Goal: Task Accomplishment & Management: Complete application form

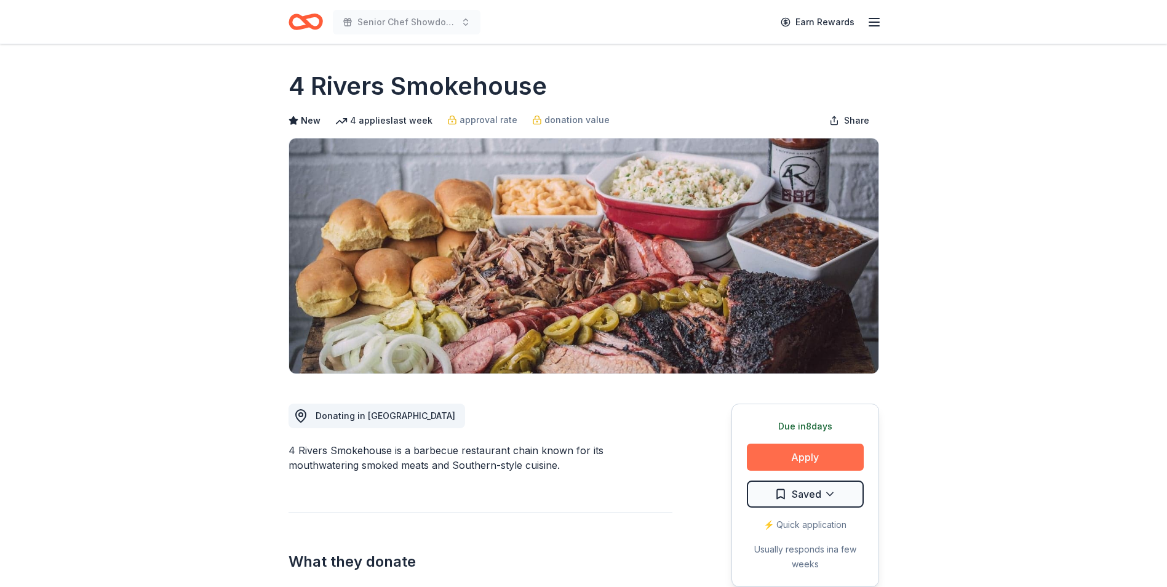
click at [821, 453] on button "Apply" at bounding box center [805, 457] width 117 height 27
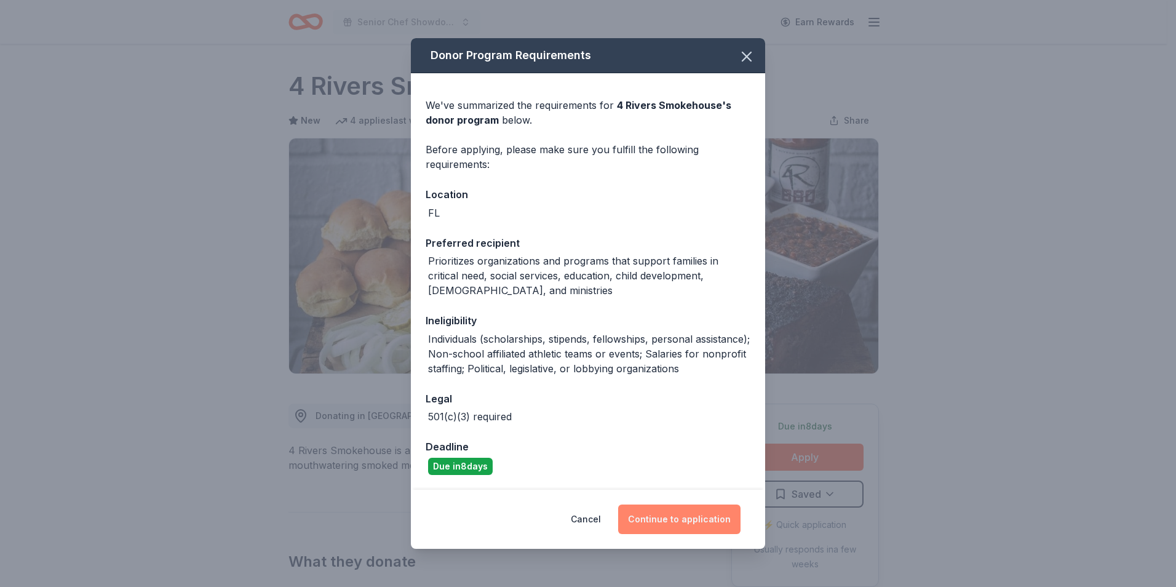
click at [703, 513] on button "Continue to application" at bounding box center [679, 519] width 122 height 30
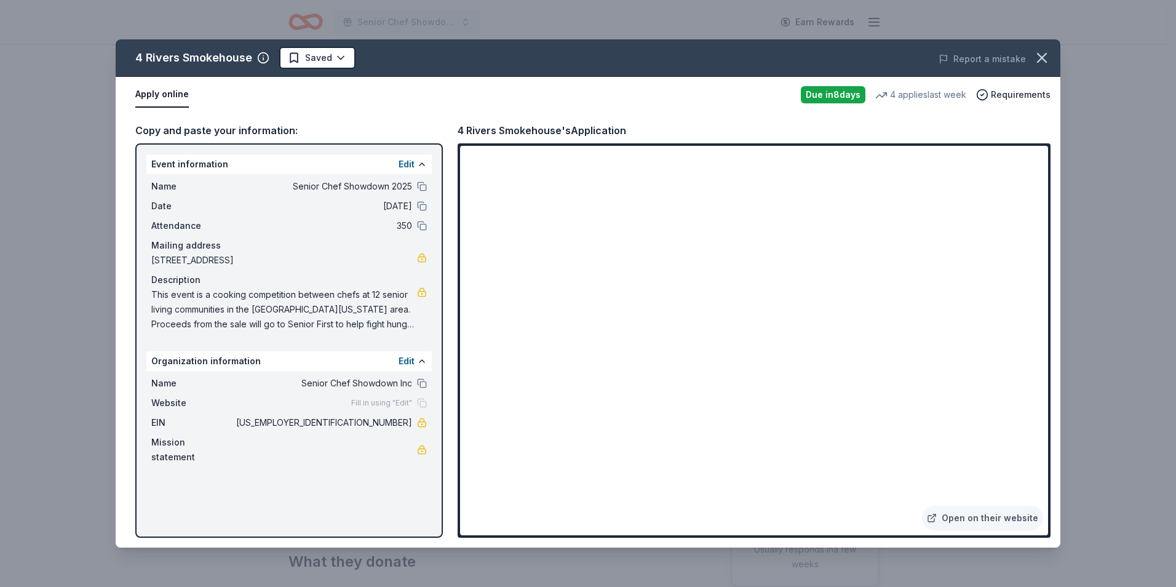
click at [379, 299] on span "This event is a cooking competition between chefs at 12 senior living communiti…" at bounding box center [284, 309] width 266 height 44
click at [359, 328] on span "This event is a cooking competition between chefs at 12 senior living communiti…" at bounding box center [284, 309] width 266 height 44
click at [358, 327] on span "This event is a cooking competition between chefs at 12 senior living communiti…" at bounding box center [284, 309] width 266 height 44
click at [1042, 55] on icon "button" at bounding box center [1042, 57] width 17 height 17
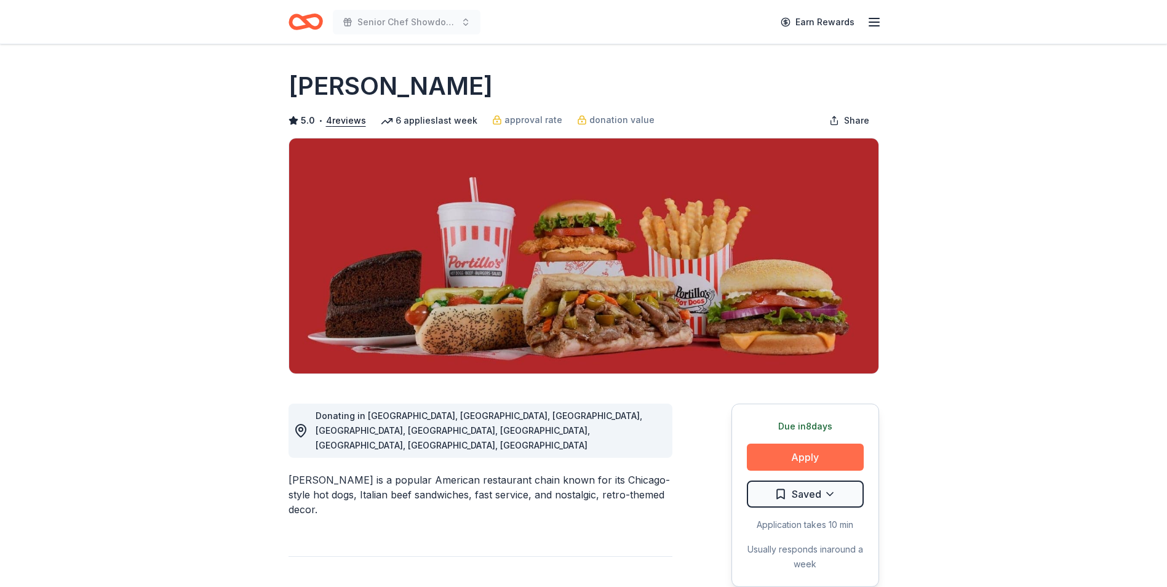
click at [807, 458] on button "Apply" at bounding box center [805, 457] width 117 height 27
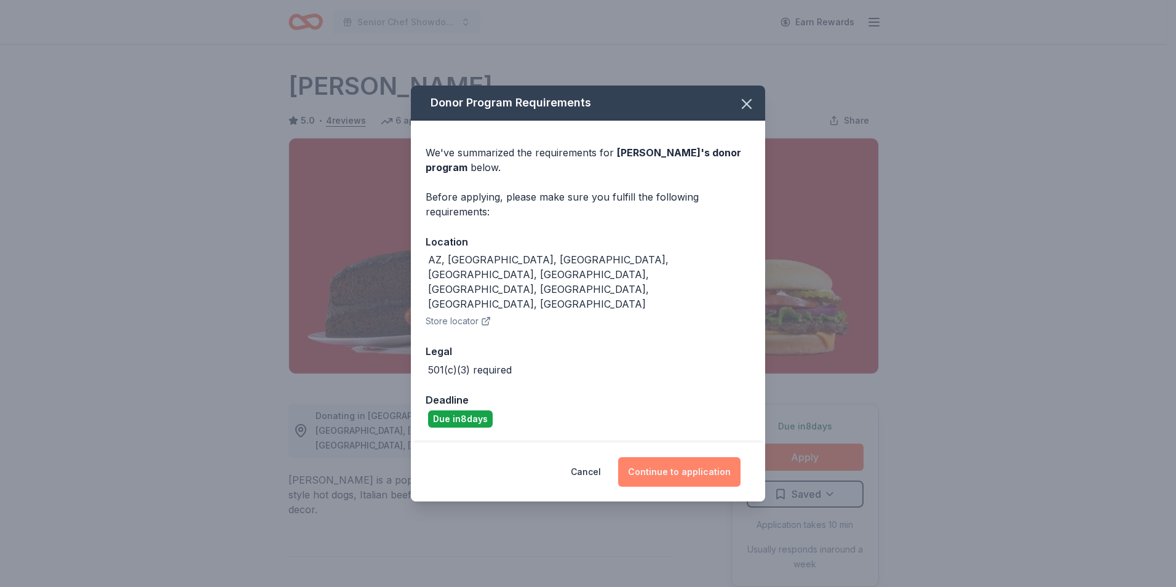
click at [676, 457] on button "Continue to application" at bounding box center [679, 472] width 122 height 30
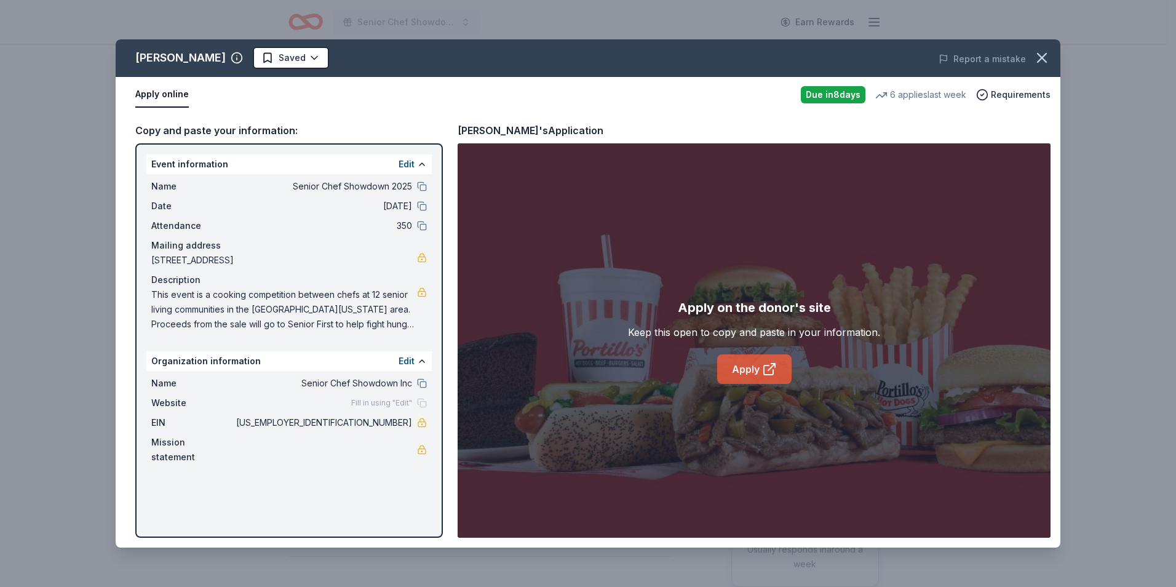
click at [744, 367] on link "Apply" at bounding box center [754, 369] width 74 height 30
click at [741, 362] on link "Apply" at bounding box center [754, 369] width 74 height 30
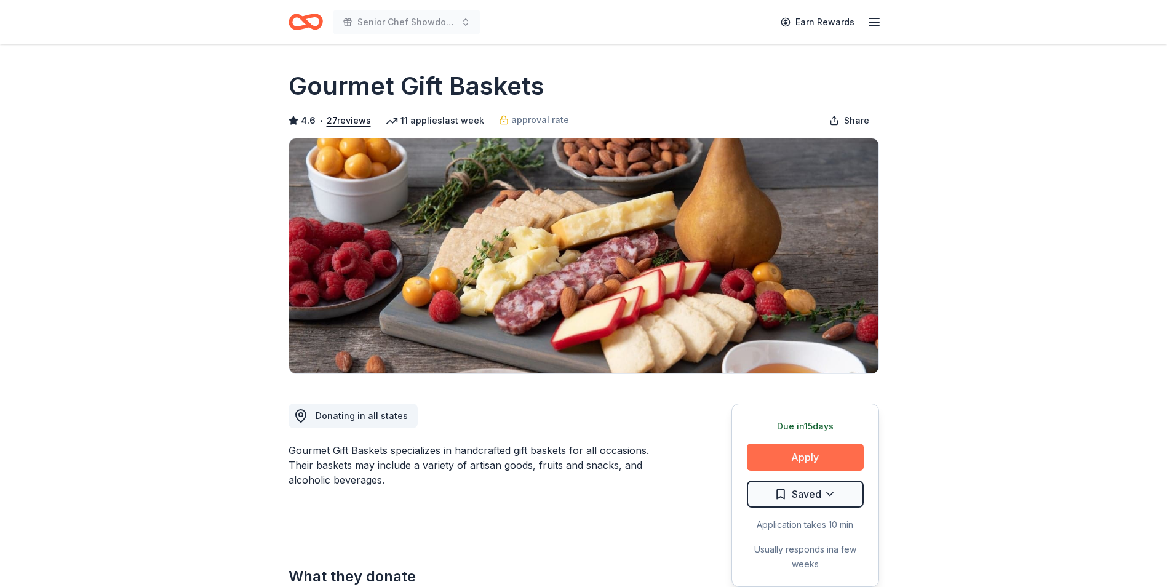
click at [809, 461] on button "Apply" at bounding box center [805, 457] width 117 height 27
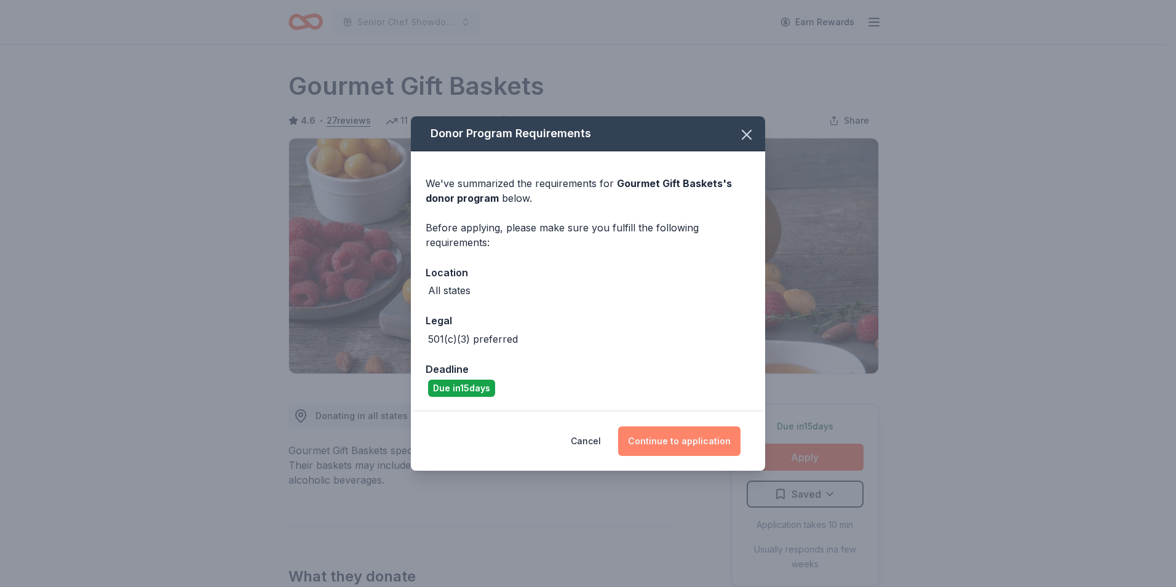
click at [688, 445] on button "Continue to application" at bounding box center [679, 441] width 122 height 30
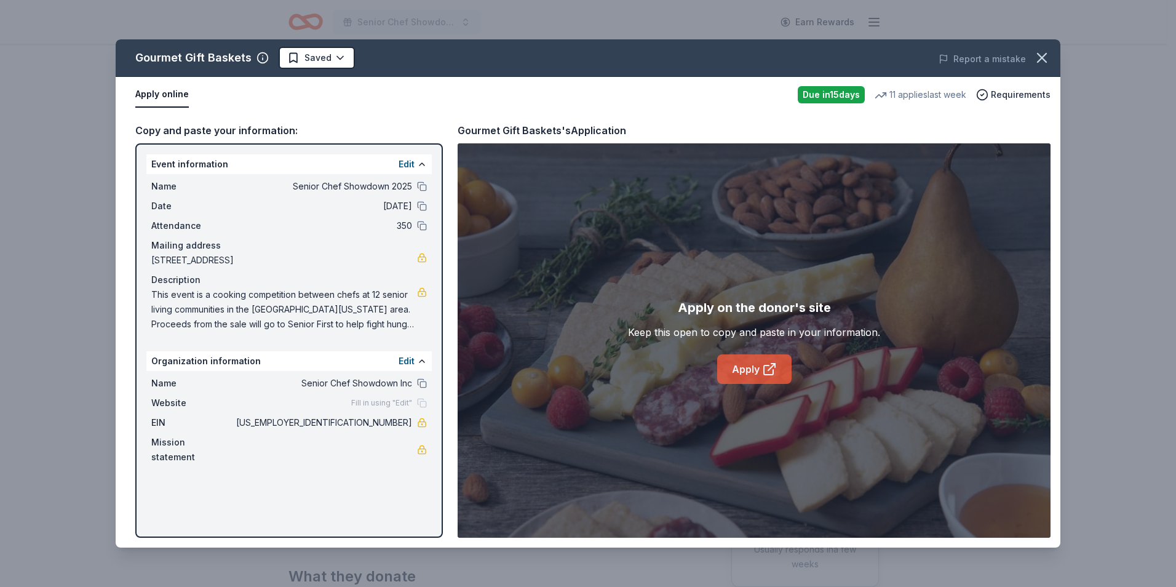
click at [740, 369] on link "Apply" at bounding box center [754, 369] width 74 height 30
